Goal: Task Accomplishment & Management: Use online tool/utility

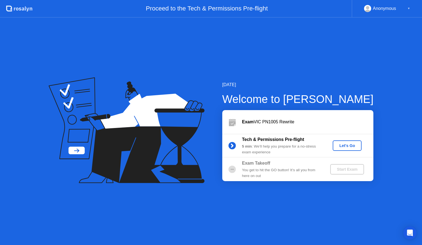
click at [350, 148] on div "Let's Go" at bounding box center [347, 145] width 24 height 4
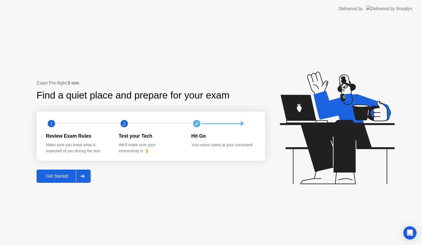
click at [52, 175] on div "Get Started" at bounding box center [57, 175] width 38 height 5
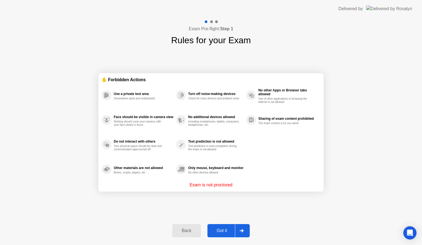
click at [219, 230] on div "Got it" at bounding box center [222, 230] width 26 height 5
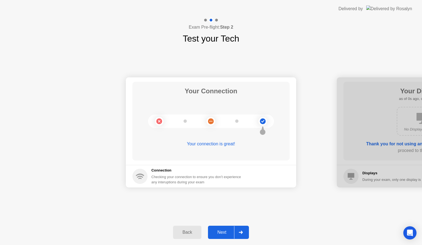
click at [219, 230] on div "Next" at bounding box center [222, 232] width 24 height 5
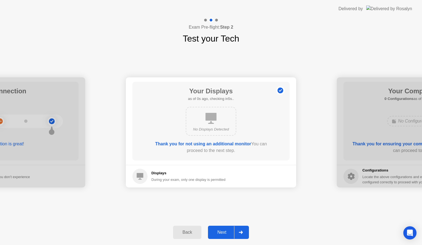
click at [219, 230] on div "Next" at bounding box center [222, 232] width 24 height 5
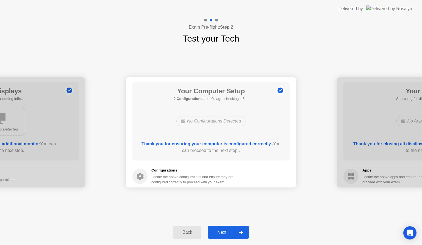
click at [219, 230] on div "Next" at bounding box center [222, 232] width 24 height 5
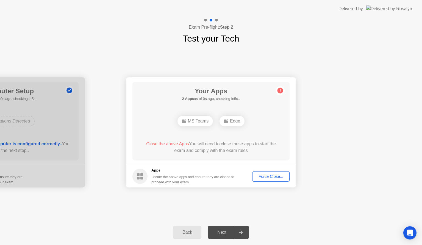
click at [219, 230] on div "Next" at bounding box center [222, 232] width 24 height 5
click at [276, 176] on div "Force Close..." at bounding box center [271, 176] width 34 height 4
click at [258, 177] on div "Force Close..." at bounding box center [271, 176] width 34 height 4
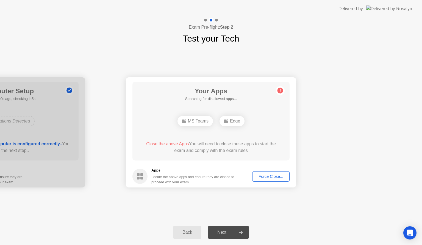
click at [275, 178] on div "Force Close..." at bounding box center [271, 176] width 34 height 4
click at [285, 179] on button "Force Close..." at bounding box center [270, 176] width 37 height 10
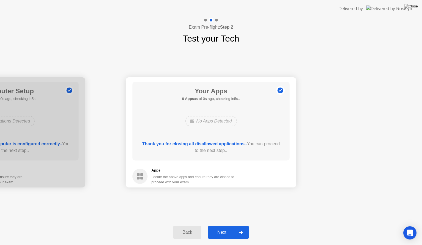
drag, startPoint x: 265, startPoint y: 176, endPoint x: 265, endPoint y: 183, distance: 6.3
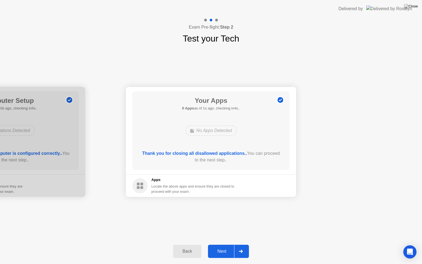
click at [224, 244] on div "Next" at bounding box center [222, 251] width 24 height 5
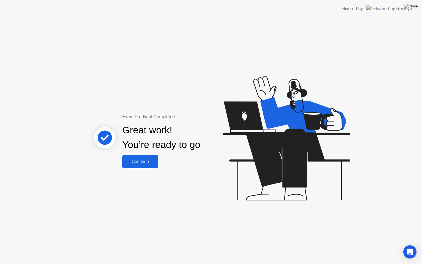
click at [141, 161] on div "Continue" at bounding box center [140, 161] width 33 height 5
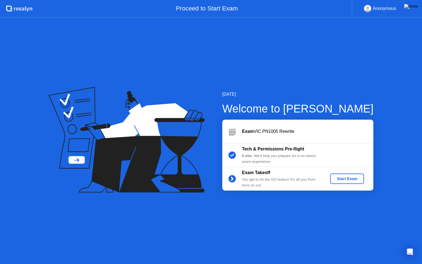
click at [338, 177] on div "Start Exam" at bounding box center [347, 179] width 29 height 4
